Goal: Task Accomplishment & Management: Use online tool/utility

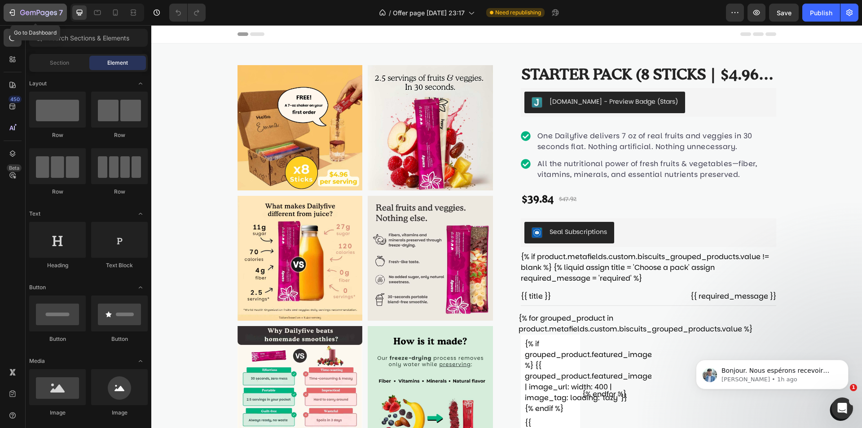
click at [18, 10] on div "7" at bounding box center [35, 12] width 55 height 11
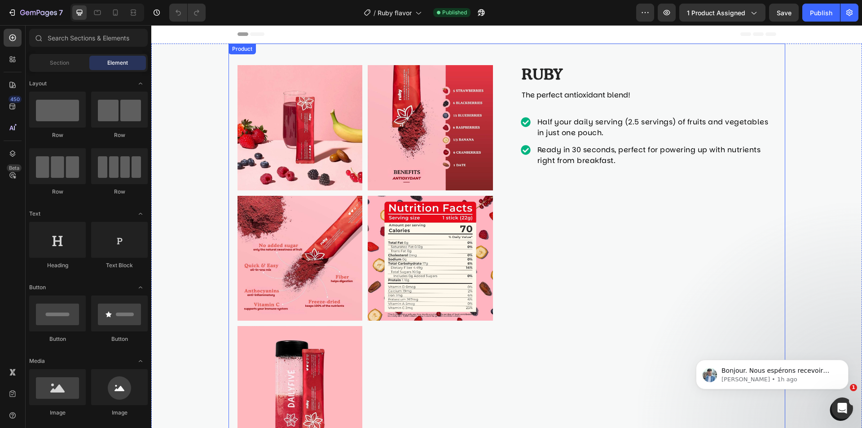
click at [580, 220] on div "Ruby Product Title The perfect antioxidant blend! Text Block Half your daily se…" at bounding box center [648, 258] width 255 height 386
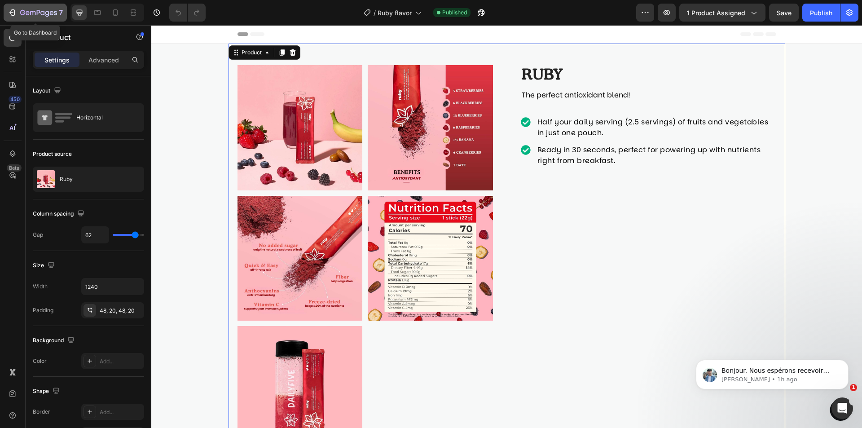
click at [19, 11] on div "7" at bounding box center [35, 12] width 55 height 11
